Goal: Task Accomplishment & Management: Manage account settings

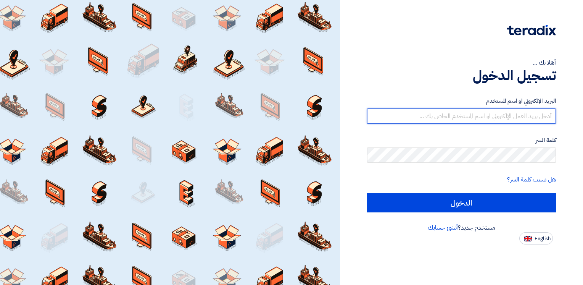
click at [469, 115] on input "text" at bounding box center [461, 115] width 189 height 15
type input "[EMAIL_ADDRESS][DOMAIN_NAME]"
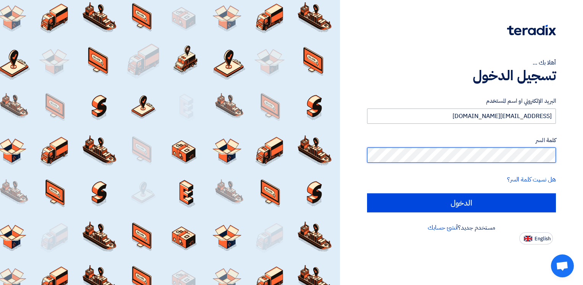
click at [367, 193] on input "الدخول" at bounding box center [461, 202] width 189 height 19
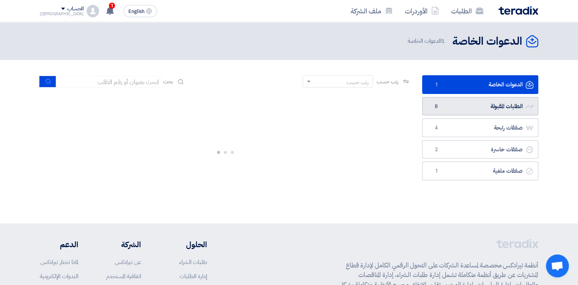
click at [473, 104] on link "الطلبات المقبولة الطلبات المقبولة 8" at bounding box center [480, 106] width 116 height 19
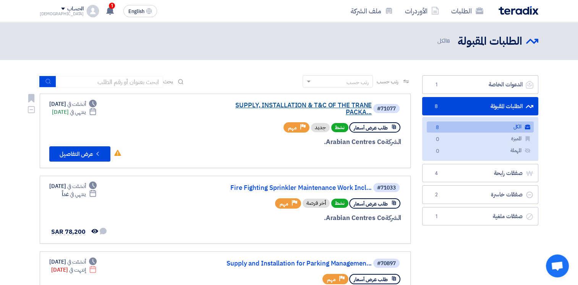
click at [281, 110] on link "SUPPLY, INSTALLATION & T&C OF THE TRANE PACKA..." at bounding box center [295, 109] width 153 height 14
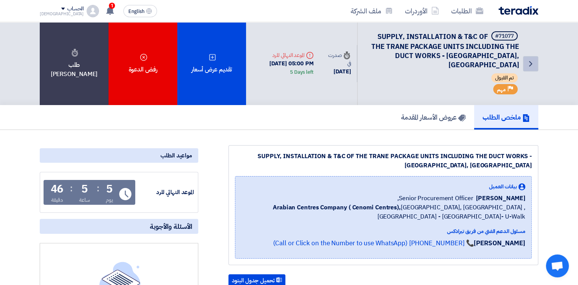
click at [530, 64] on use at bounding box center [530, 63] width 3 height 5
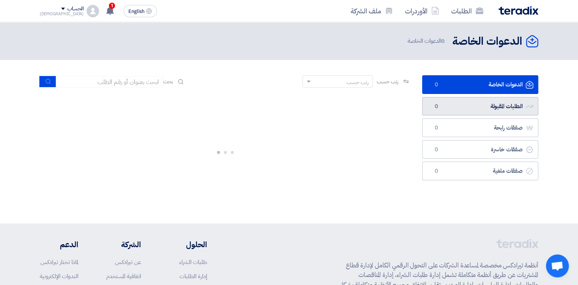
click at [476, 107] on link "الطلبات المقبولة الطلبات المقبولة 0" at bounding box center [480, 106] width 116 height 19
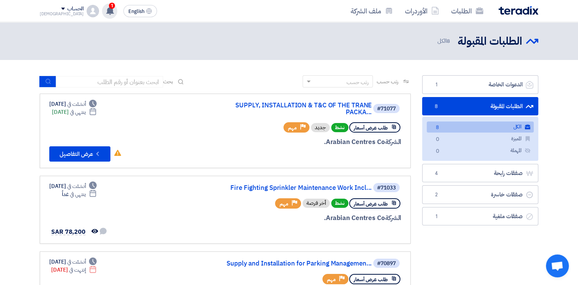
click at [106, 9] on use at bounding box center [110, 10] width 8 height 8
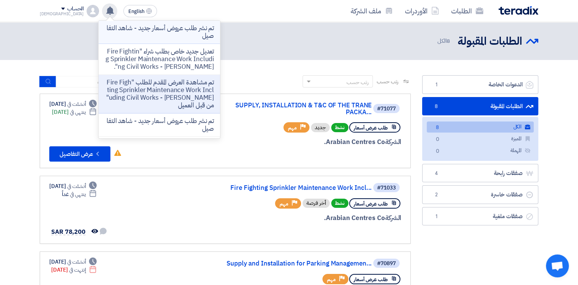
click at [130, 31] on p "تم نشر طلب عروض أسعار جديد - شاهد التفاصيل" at bounding box center [159, 31] width 109 height 15
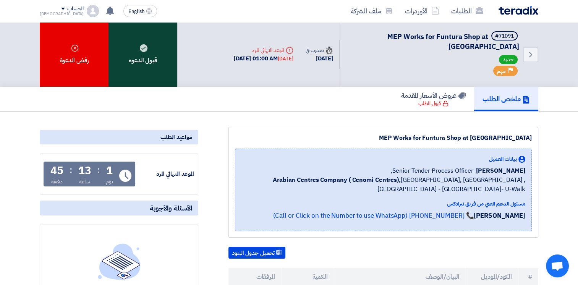
click at [144, 54] on div "قبول الدعوه" at bounding box center [142, 54] width 69 height 65
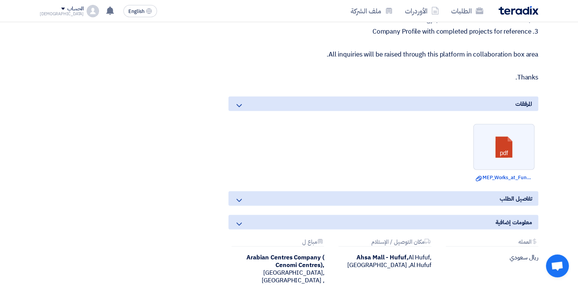
scroll to position [1249, 0]
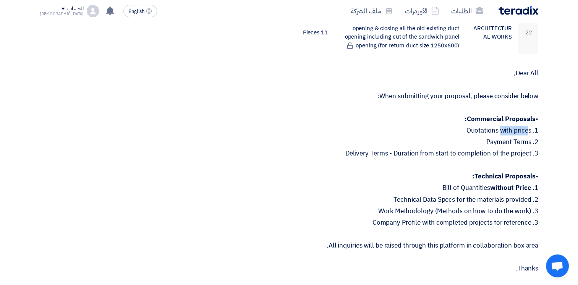
drag, startPoint x: 475, startPoint y: 125, endPoint x: 486, endPoint y: 124, distance: 11.5
click at [486, 127] on p "1. Quotations with prices" at bounding box center [383, 131] width 310 height 8
drag, startPoint x: 486, startPoint y: 124, endPoint x: 463, endPoint y: 116, distance: 25.1
click at [464, 116] on strong "Commercial Proposals:" at bounding box center [499, 119] width 71 height 10
drag, startPoint x: 469, startPoint y: 129, endPoint x: 481, endPoint y: 129, distance: 12.6
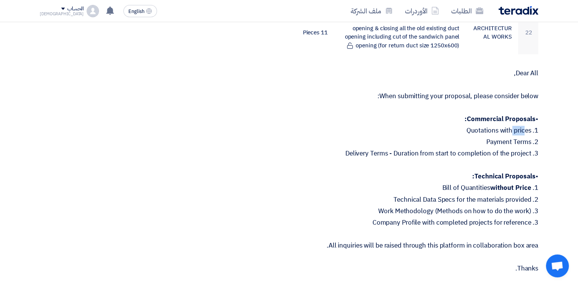
click at [481, 129] on p "1. Quotations with prices" at bounding box center [383, 131] width 310 height 8
drag, startPoint x: 432, startPoint y: 181, endPoint x: 497, endPoint y: 181, distance: 64.5
click at [497, 184] on p "1. Bill of Quantities without Price" at bounding box center [383, 188] width 310 height 8
drag, startPoint x: 387, startPoint y: 196, endPoint x: 510, endPoint y: 196, distance: 122.9
click at [510, 196] on p "2. Technical Data Specs for the materials provided" at bounding box center [383, 199] width 310 height 8
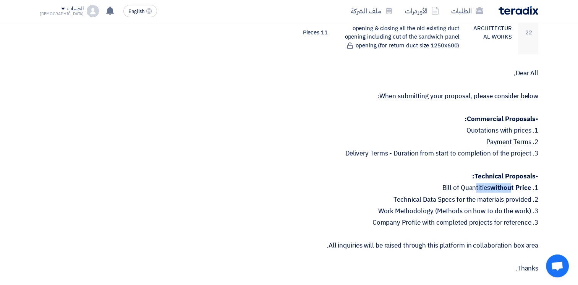
drag, startPoint x: 365, startPoint y: 208, endPoint x: 510, endPoint y: 208, distance: 144.7
click at [510, 208] on p "3. Work Methodology (Methods on how to do the work)" at bounding box center [383, 211] width 310 height 8
drag, startPoint x: 363, startPoint y: 218, endPoint x: 442, endPoint y: 213, distance: 79.6
click at [442, 213] on div "Dear All, When submitting your proposal, please consider below: • Commercial Pr…" at bounding box center [383, 170] width 310 height 202
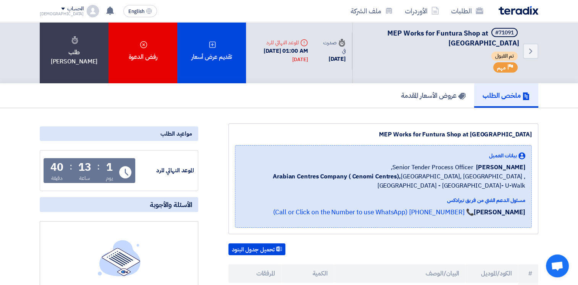
scroll to position [0, 0]
